Goal: Obtain resource: Download file/media

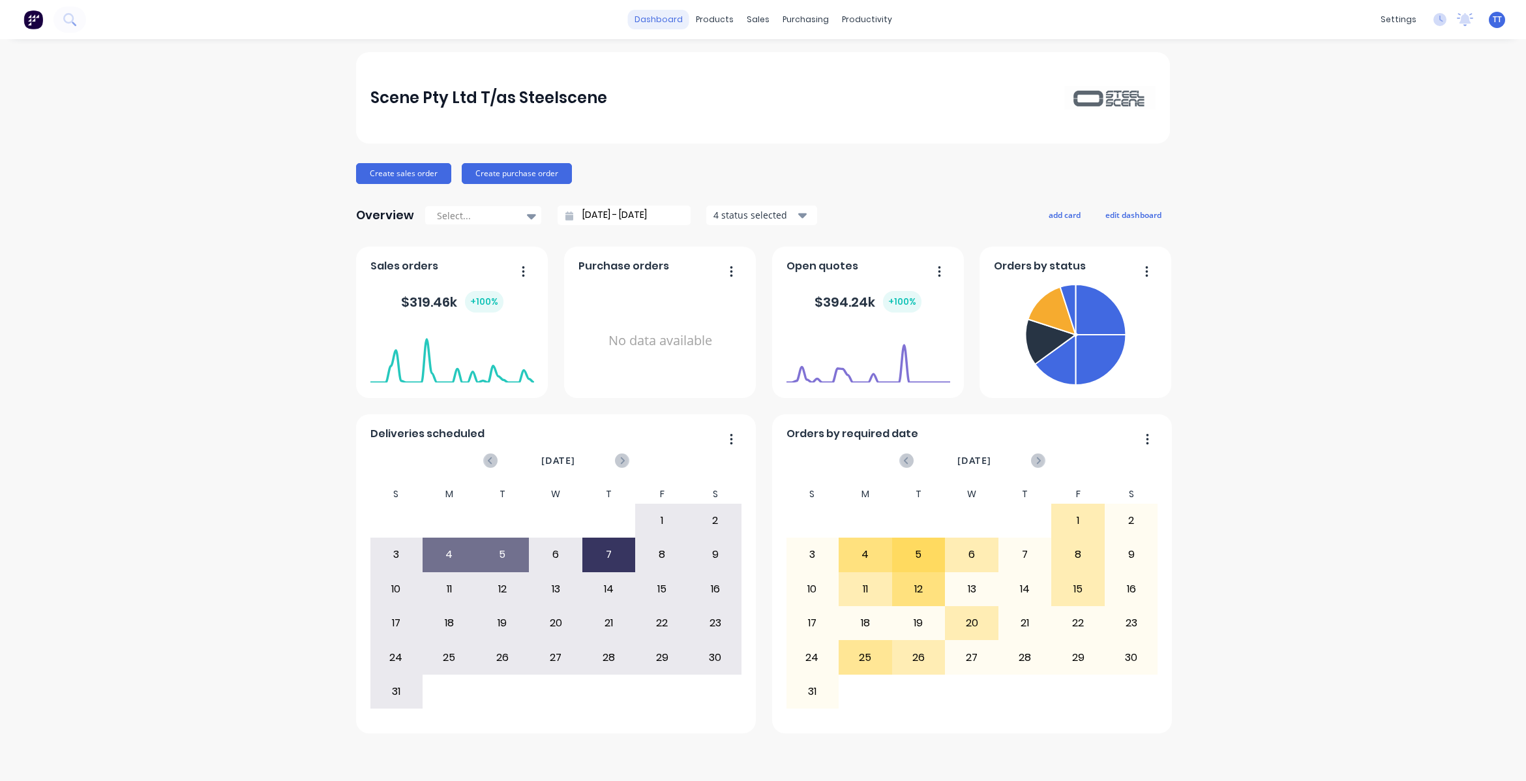
click at [662, 16] on link "dashboard" at bounding box center [658, 20] width 61 height 20
click at [668, 20] on link "dashboard" at bounding box center [658, 20] width 61 height 20
click at [796, 83] on div "Customers" at bounding box center [802, 89] width 47 height 12
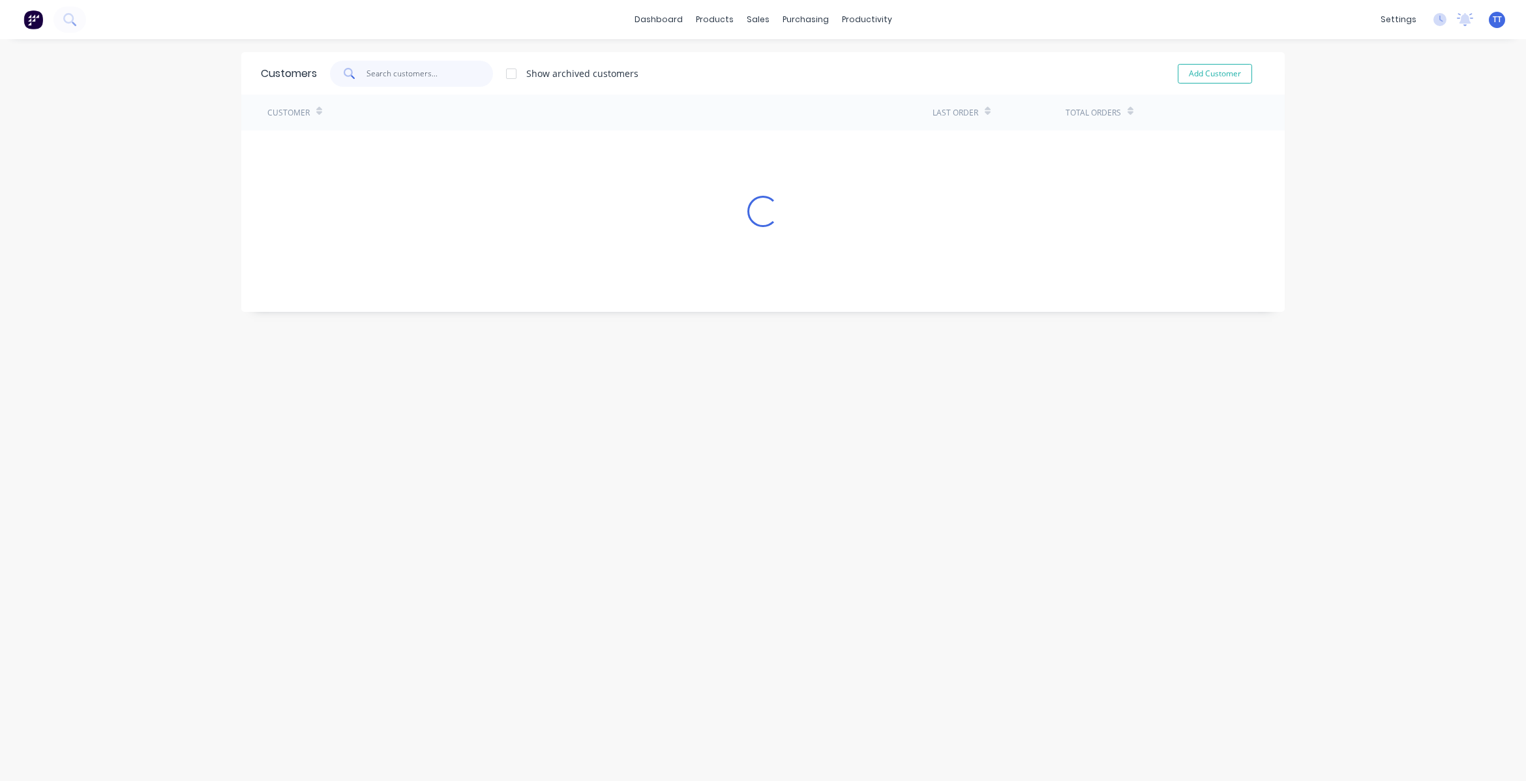
click at [386, 70] on input "text" at bounding box center [429, 74] width 127 height 26
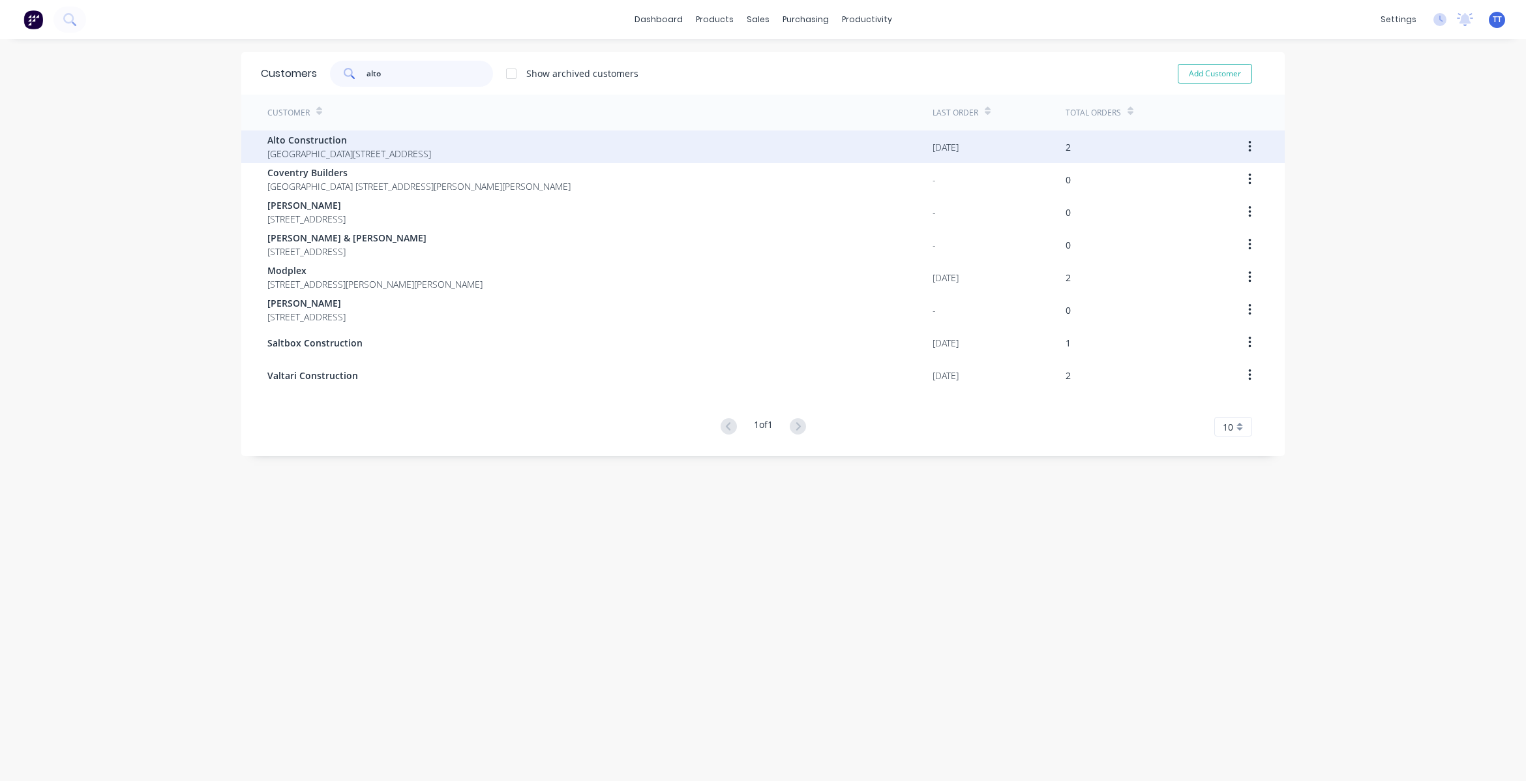
type input "alto"
click at [350, 142] on span "Alto Construction" at bounding box center [349, 140] width 164 height 14
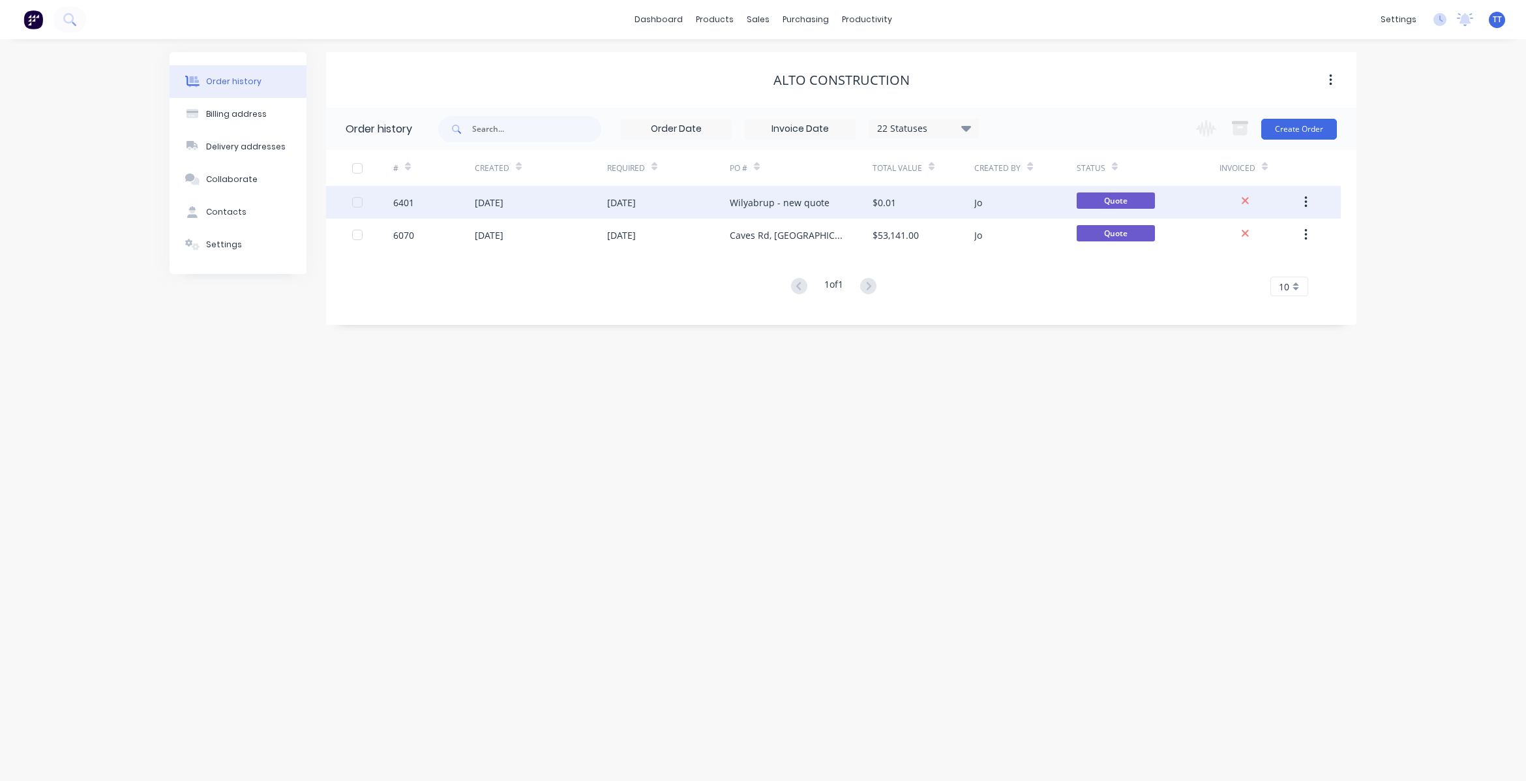
click at [690, 200] on div "[DATE]" at bounding box center [668, 202] width 123 height 33
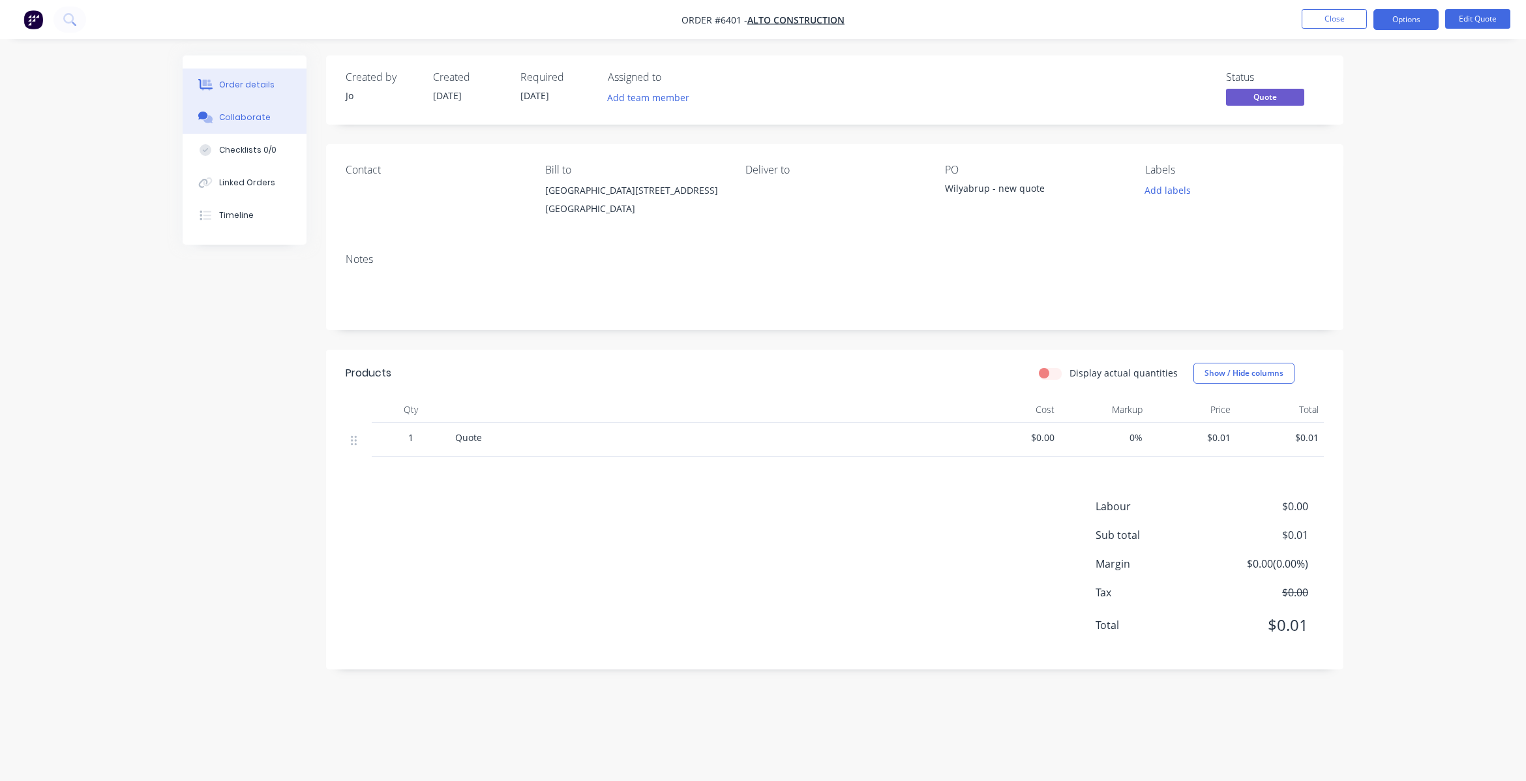
click at [251, 113] on div "Collaborate" at bounding box center [245, 118] width 52 height 12
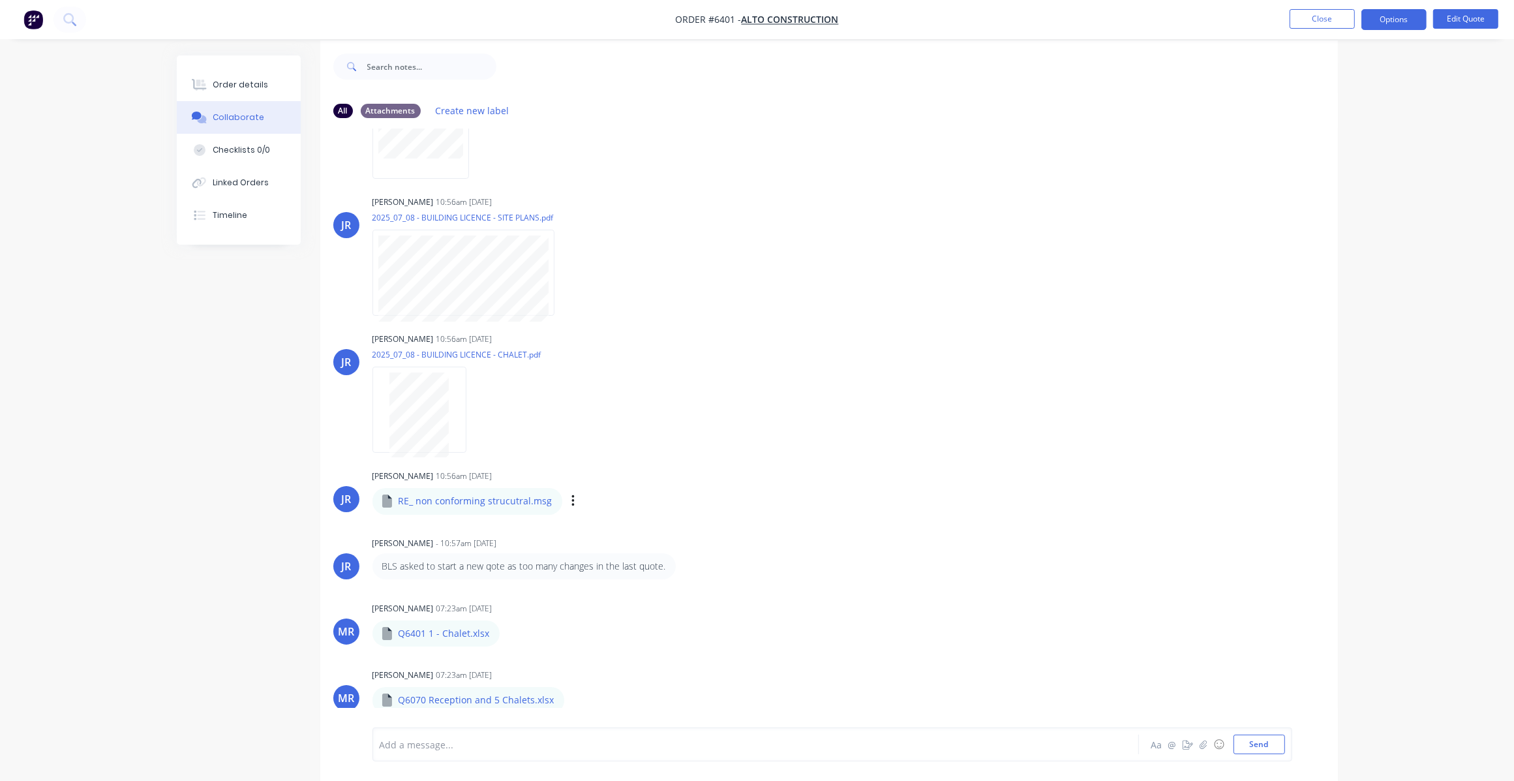
scroll to position [20, 0]
click at [573, 693] on icon "button" at bounding box center [575, 695] width 4 height 15
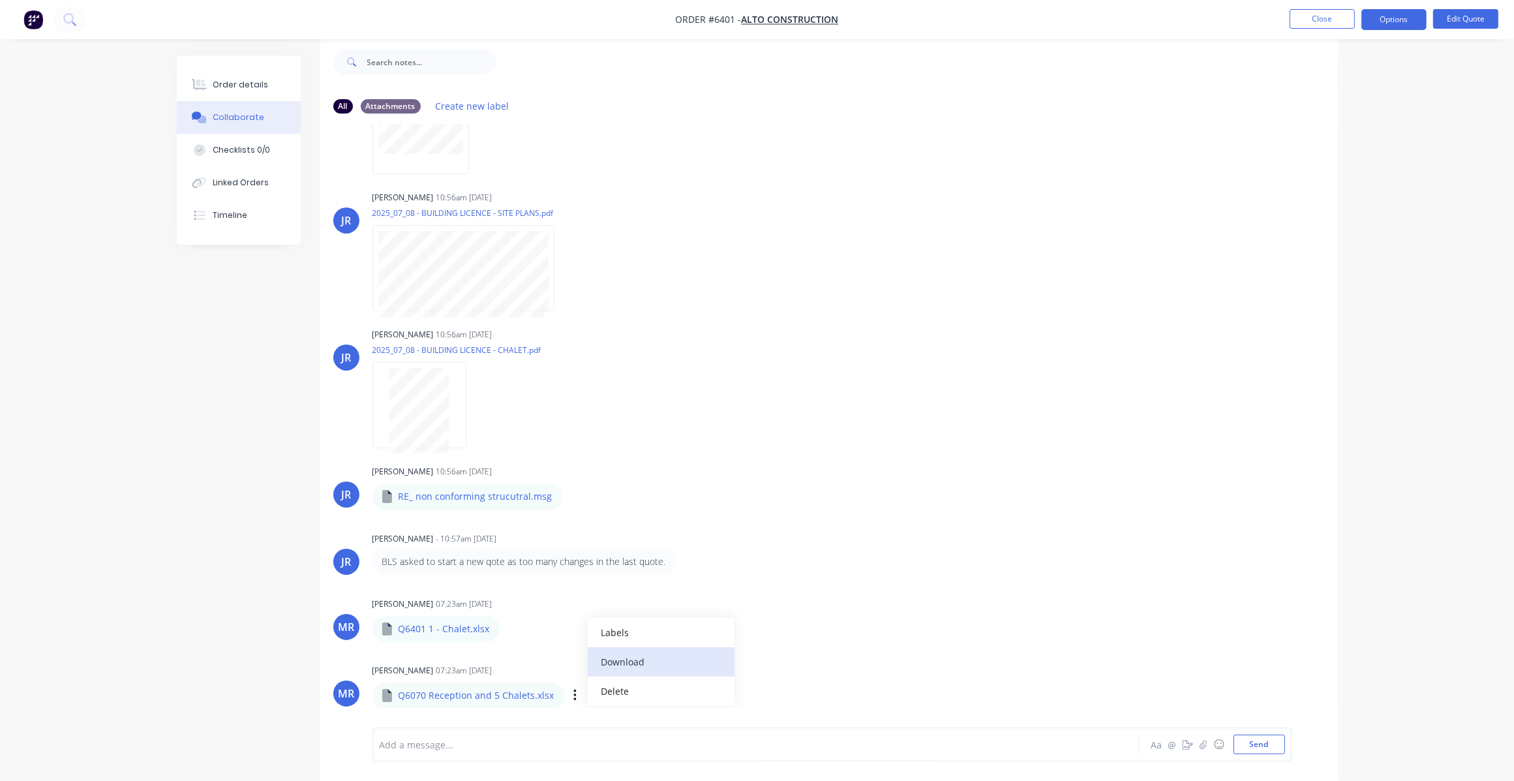
click at [628, 662] on button "Download" at bounding box center [661, 661] width 147 height 29
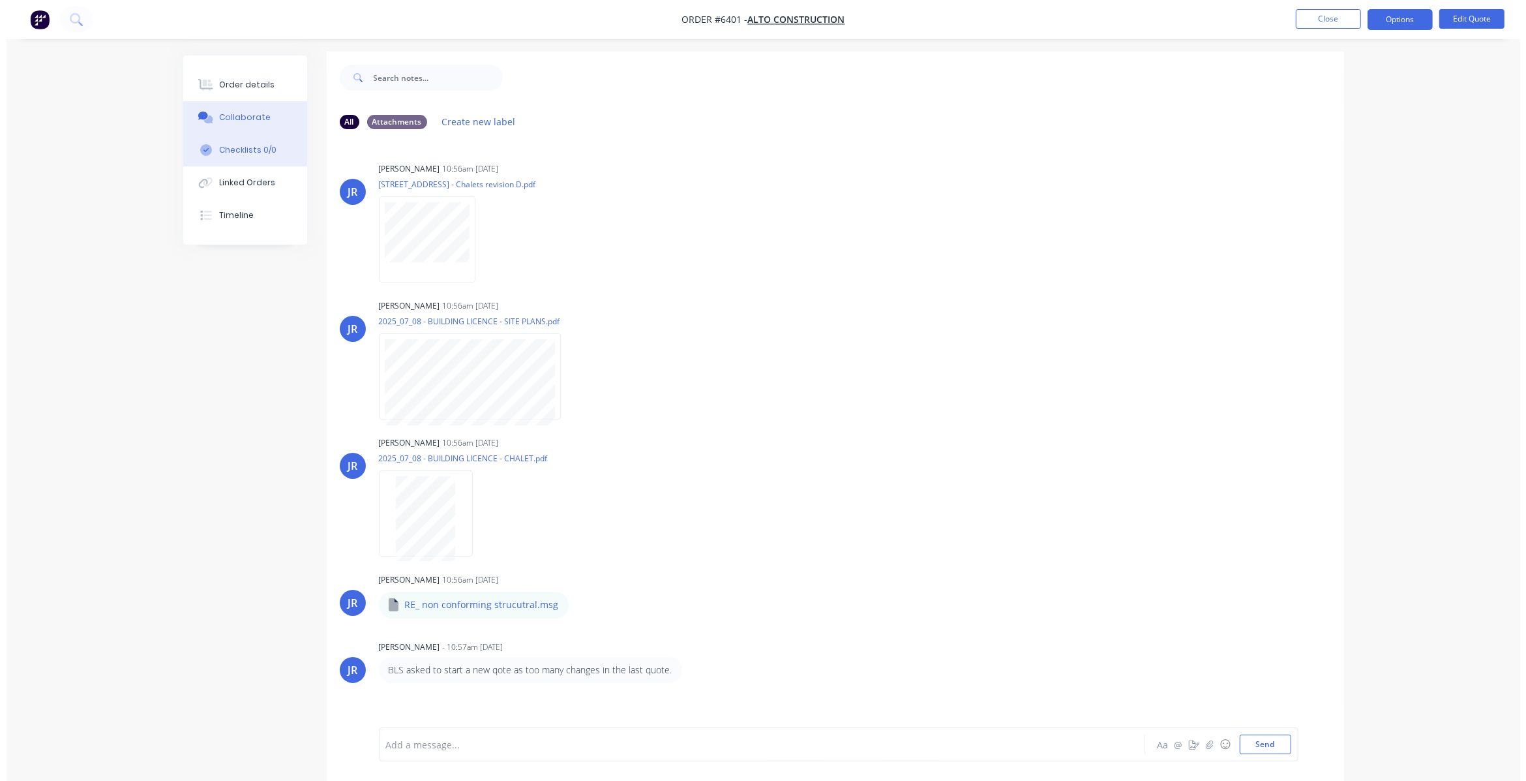
scroll to position [0, 0]
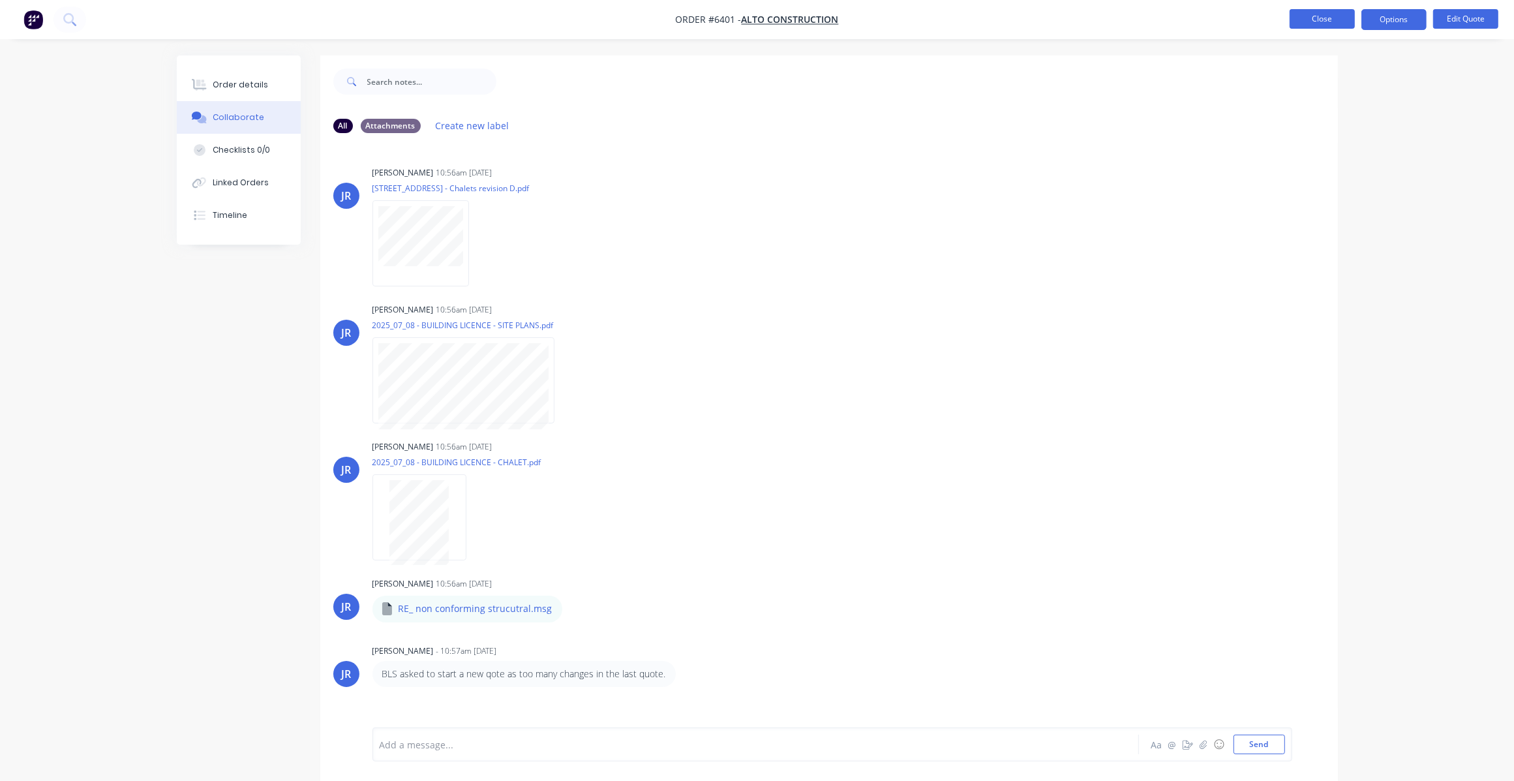
click at [1317, 20] on button "Close" at bounding box center [1321, 19] width 65 height 20
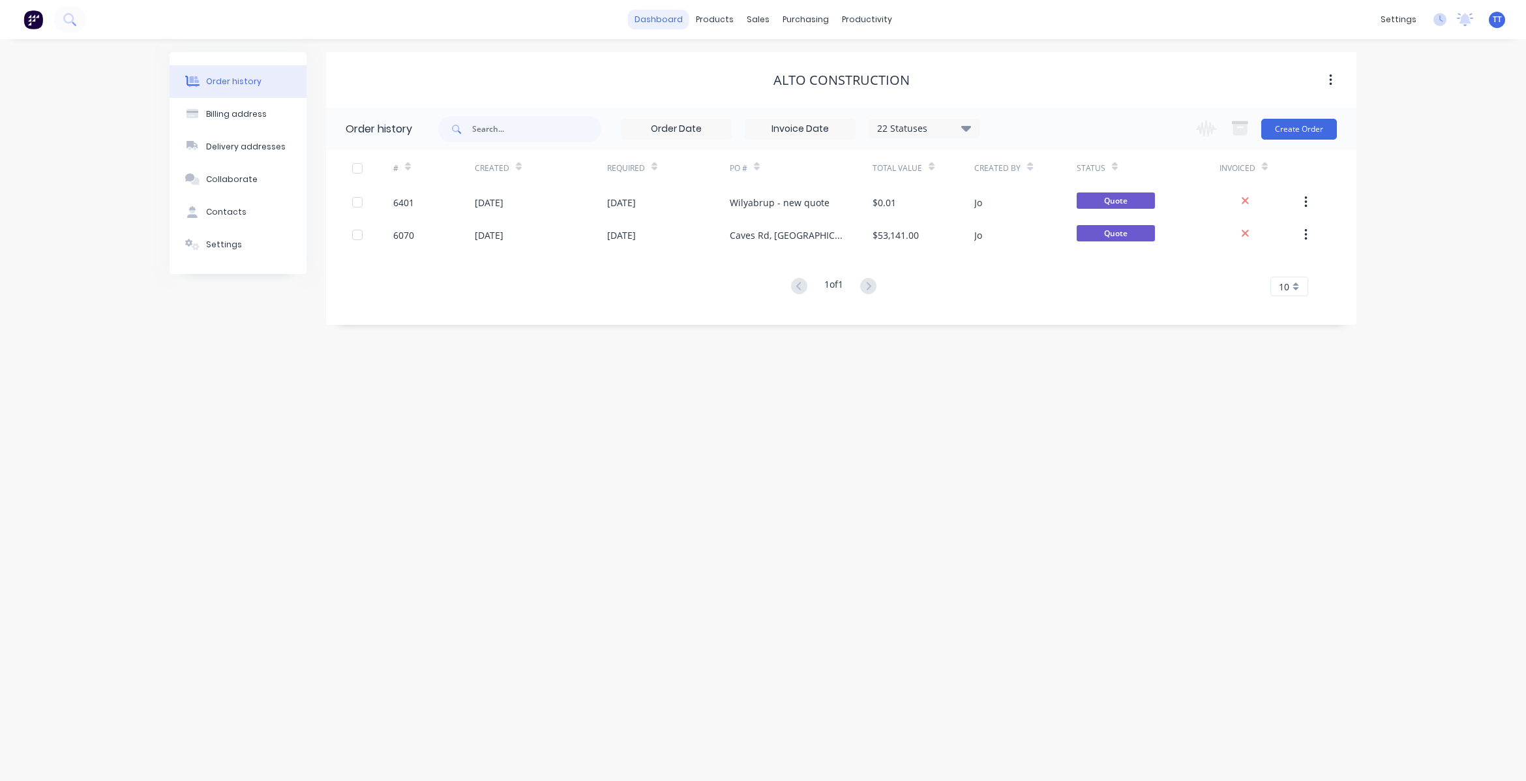
click at [674, 18] on link "dashboard" at bounding box center [658, 20] width 61 height 20
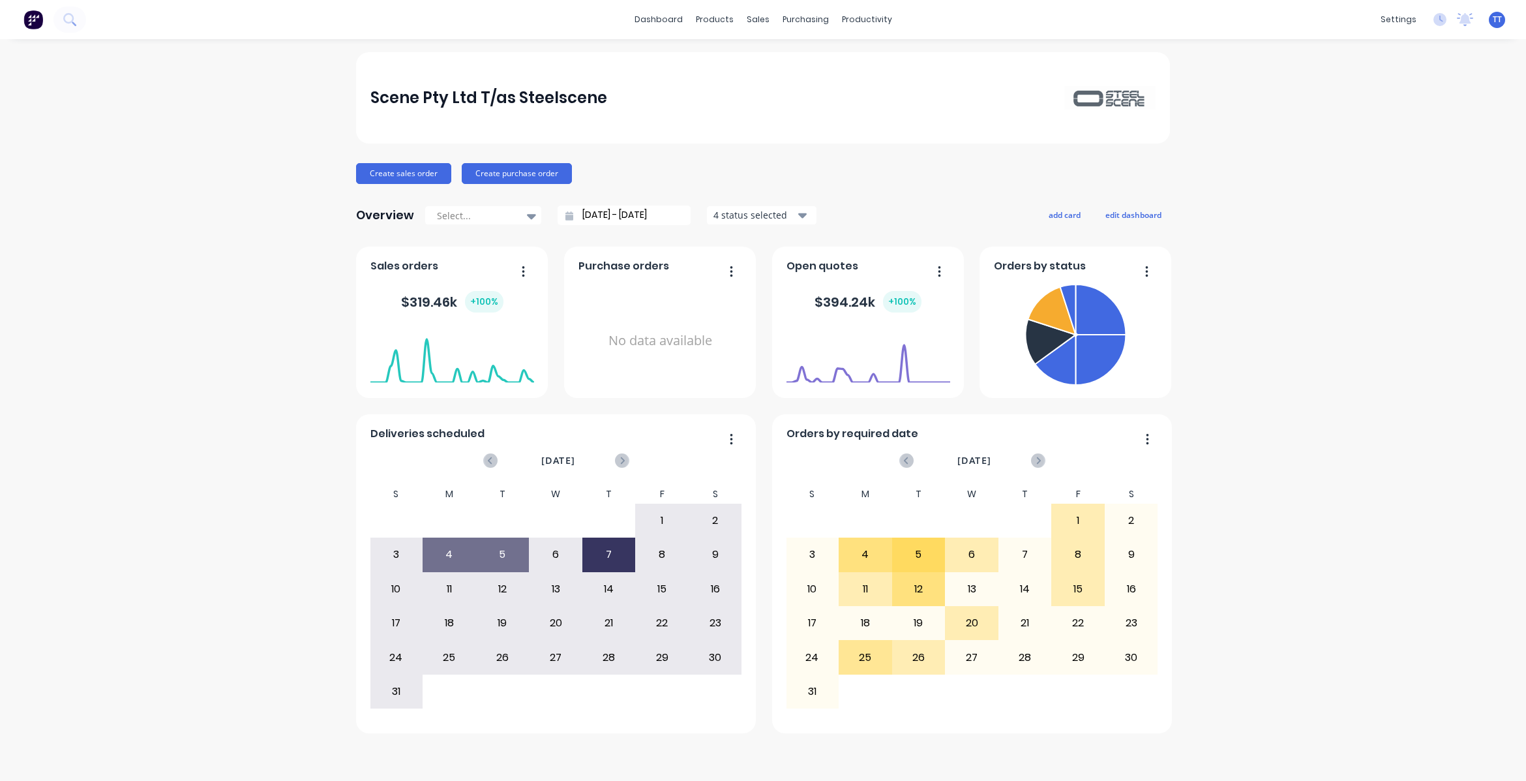
click at [799, 214] on icon "button" at bounding box center [802, 215] width 9 height 5
